Goal: Transaction & Acquisition: Obtain resource

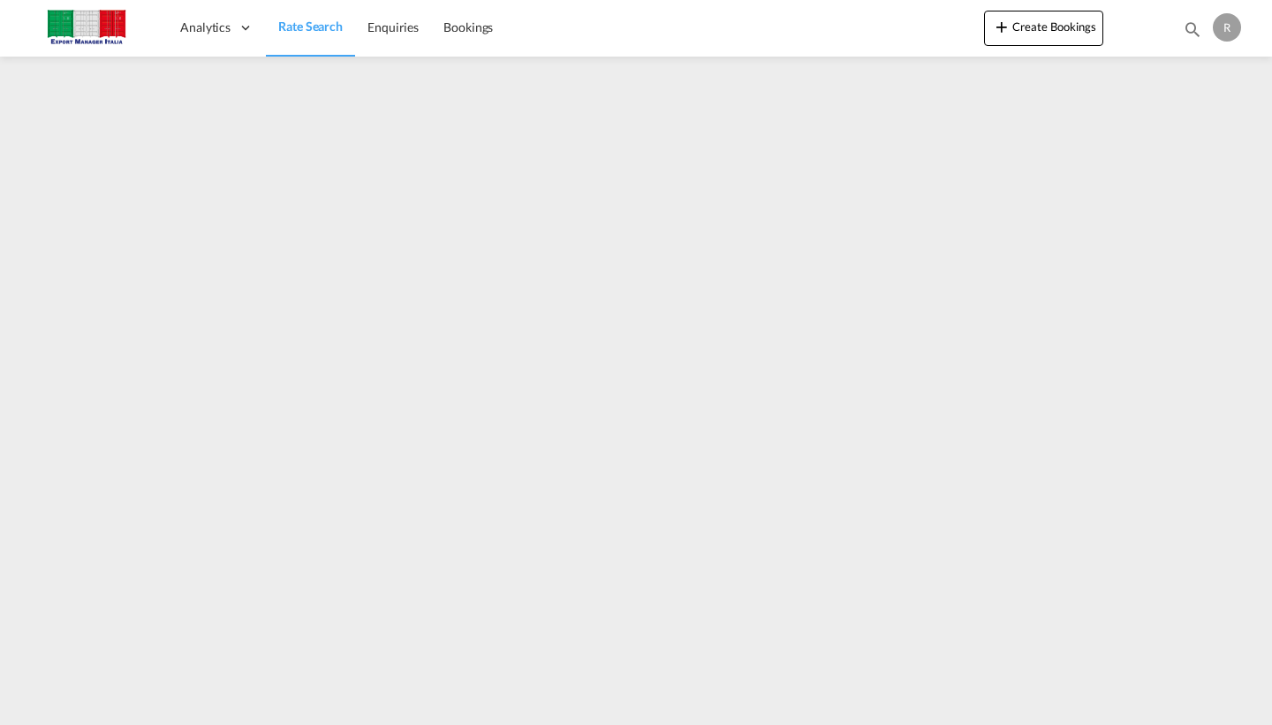
click at [1108, 19] on div at bounding box center [1138, 28] width 69 height 53
click at [80, 25] on img at bounding box center [86, 28] width 119 height 40
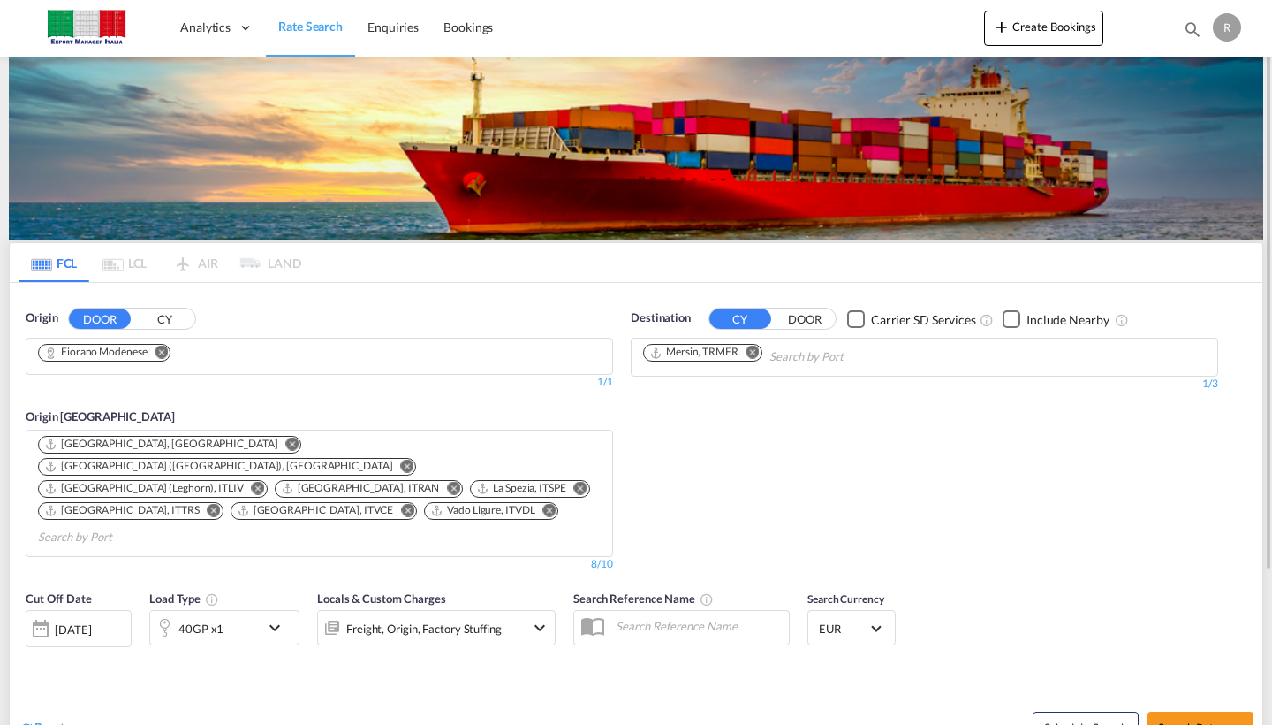
click at [162, 354] on md-icon "Remove" at bounding box center [162, 351] width 13 height 13
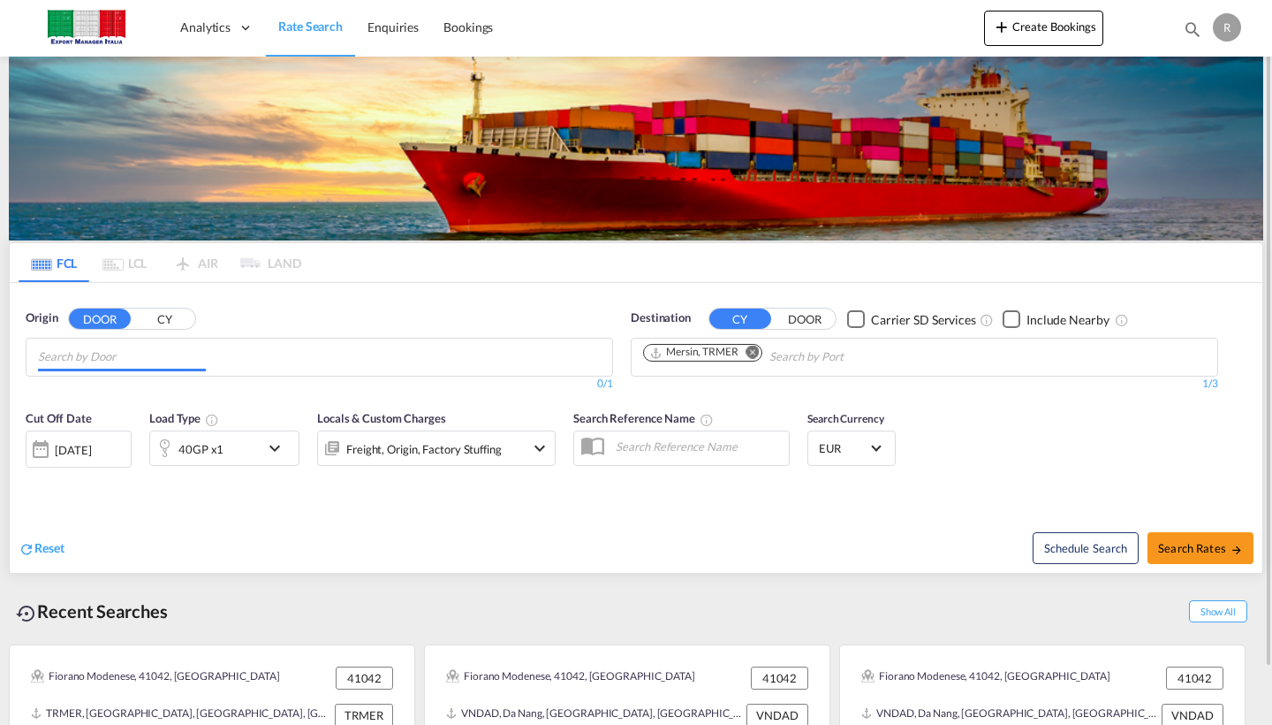
click at [109, 351] on input "Chips input." at bounding box center [122, 357] width 168 height 28
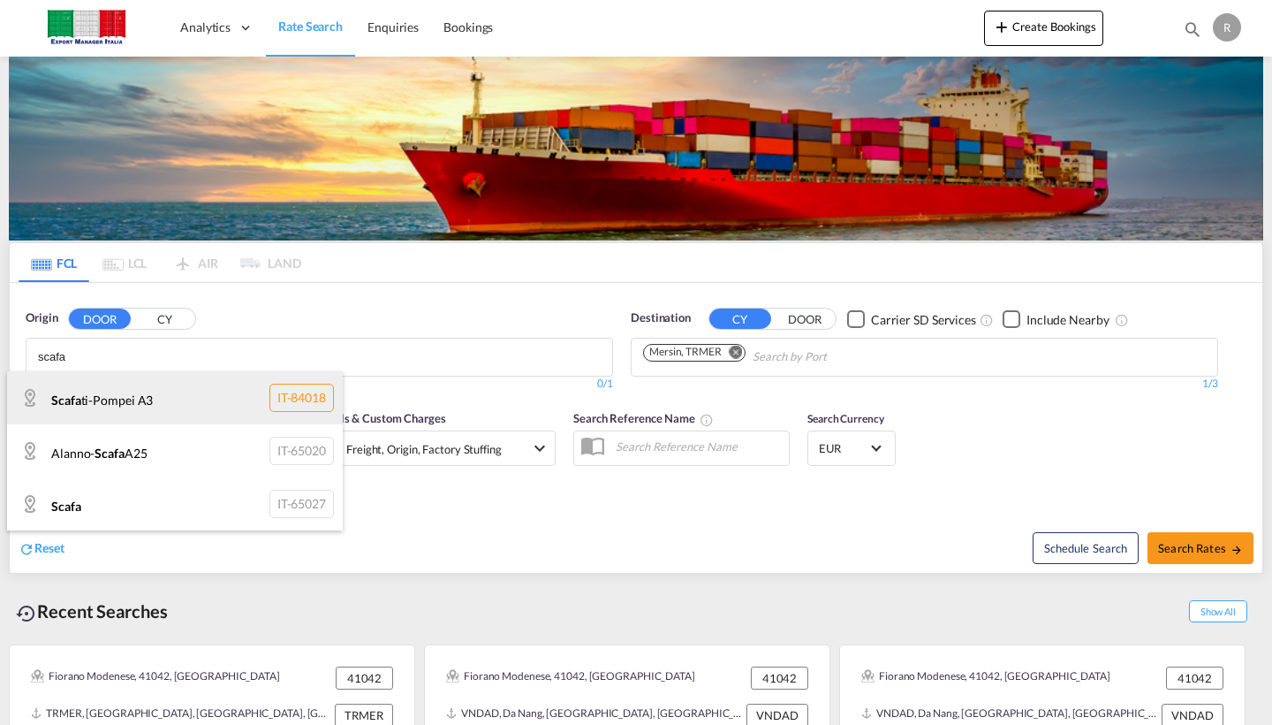
type input "scafa"
click at [112, 400] on div "Scafa ti-Pompei A3 IT-84018" at bounding box center [175, 397] width 336 height 53
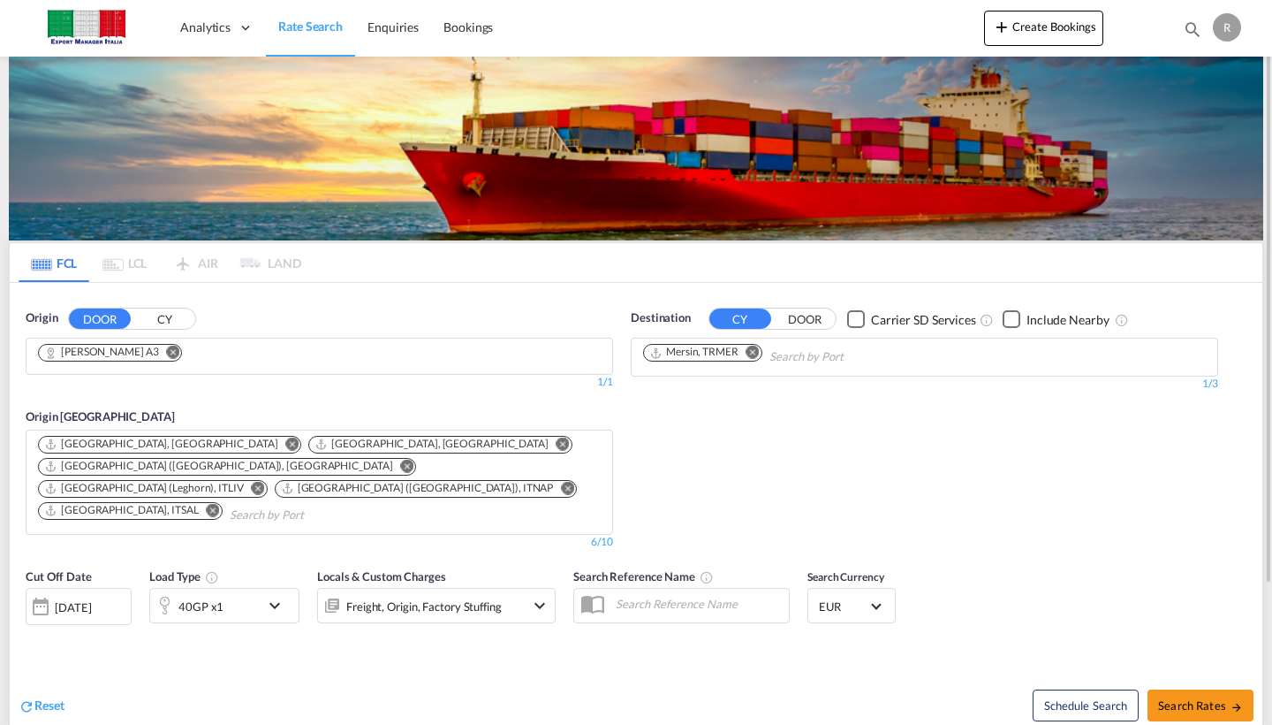
click at [751, 349] on md-icon "Remove" at bounding box center [753, 351] width 13 height 13
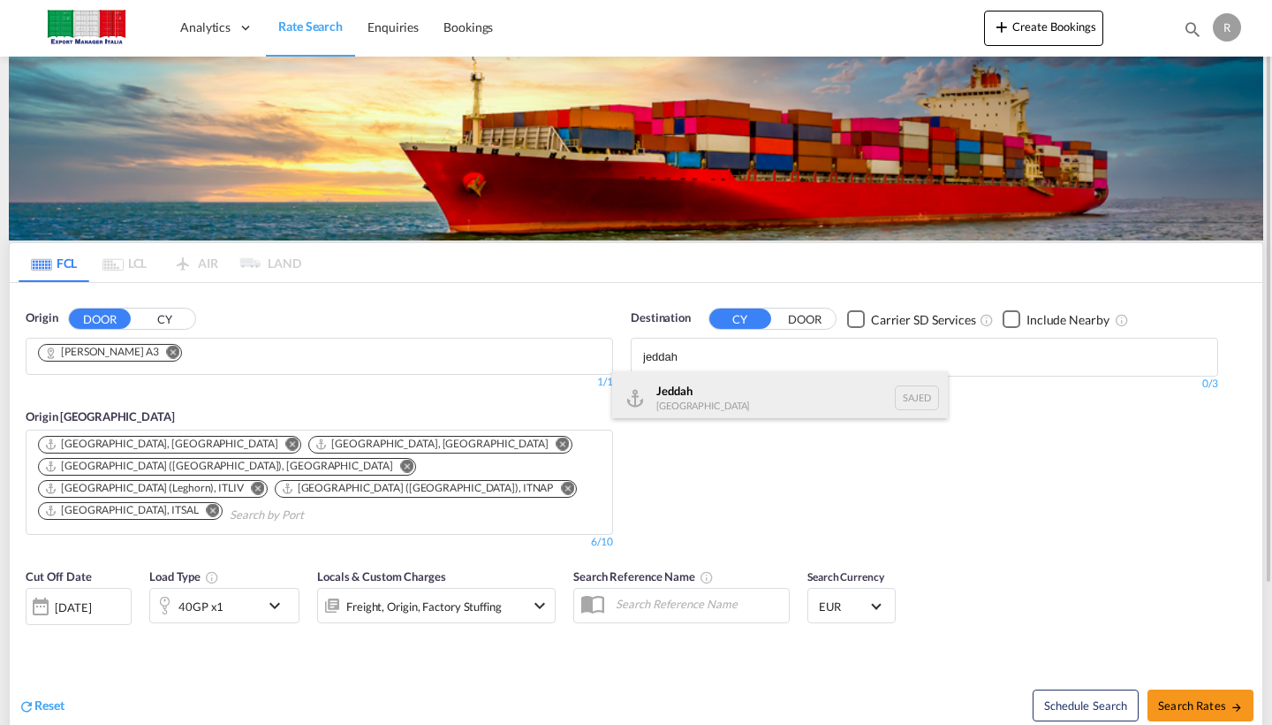
type input "jeddah"
click at [680, 383] on div "Jeddah [GEOGRAPHIC_DATA] SAJED" at bounding box center [780, 397] width 336 height 53
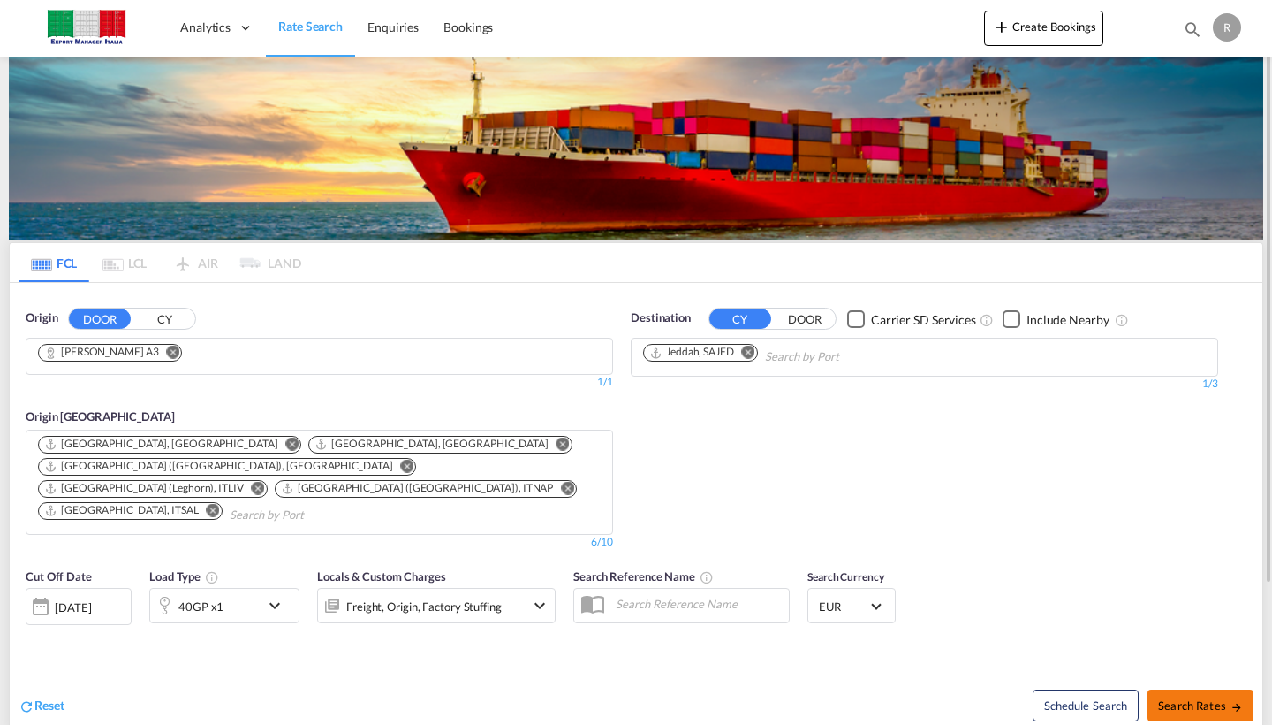
click at [1182, 698] on span "Search Rates" at bounding box center [1200, 705] width 85 height 14
type input "[PERSON_NAME] A3 to SAJED / [DATE]"
